Goal: Task Accomplishment & Management: Complete application form

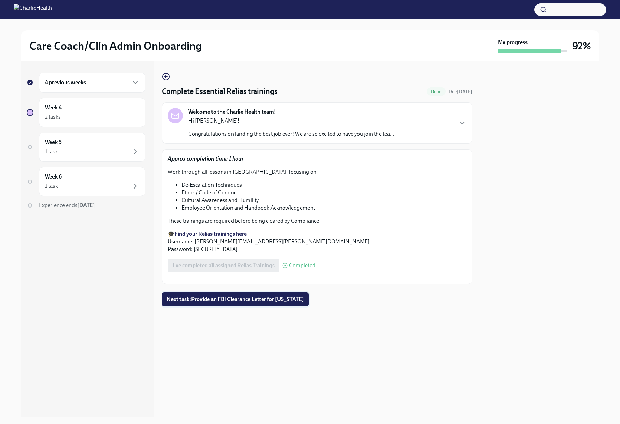
click at [248, 302] on span "Next task : Provide an FBI Clearance Letter for [US_STATE]" at bounding box center [235, 299] width 137 height 7
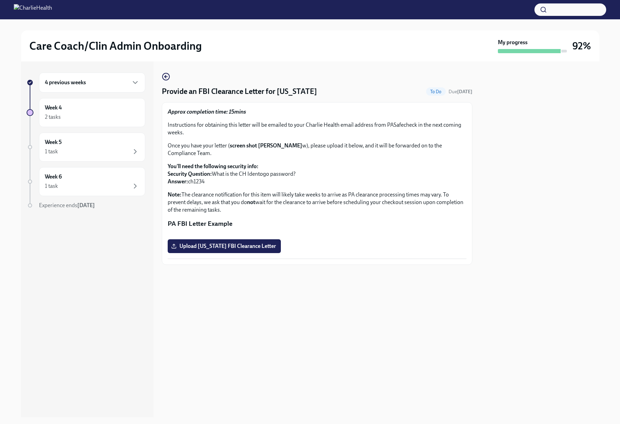
click at [189, 175] on p "You'll need the following security info: Security Question: What is the CH Iden…" at bounding box center [317, 173] width 299 height 23
drag, startPoint x: 190, startPoint y: 175, endPoint x: 211, endPoint y: 175, distance: 21.4
click at [211, 175] on p "You'll need the following security info: Security Question: What is the CH Iden…" at bounding box center [317, 173] width 299 height 23
copy div "ch1234"
click at [218, 249] on span "Upload [US_STATE] FBI Clearance Letter" at bounding box center [223, 245] width 103 height 7
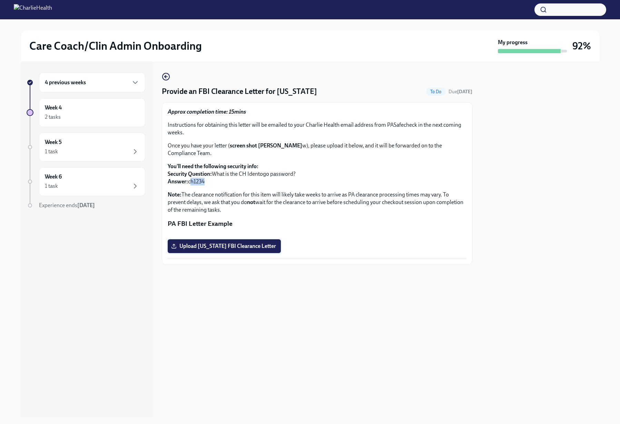
click at [0, 0] on input "Upload [US_STATE] FBI Clearance Letter" at bounding box center [0, 0] width 0 height 0
click at [126, 331] on div "4 previous weeks Week 4 2 tasks Complete Week 5 1 task Complete Week 6 1 task C…" at bounding box center [87, 238] width 132 height 355
click at [73, 147] on div "Week 5 1 task Complete" at bounding box center [92, 146] width 95 height 17
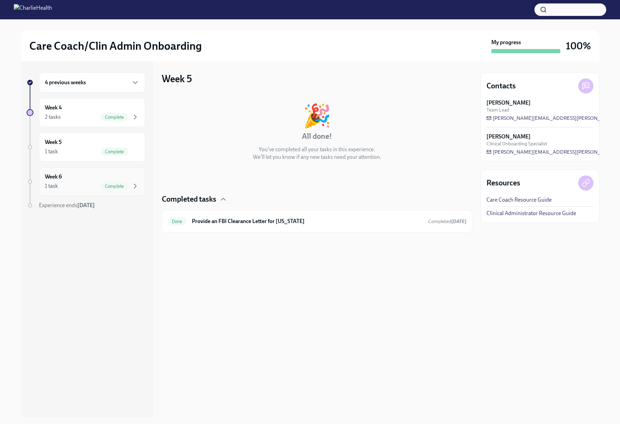
click at [77, 180] on div "Week 6 1 task Complete" at bounding box center [92, 181] width 95 height 17
click at [59, 112] on div "Week 4 2 tasks Complete" at bounding box center [92, 112] width 95 height 17
